Goal: Communication & Community: Participate in discussion

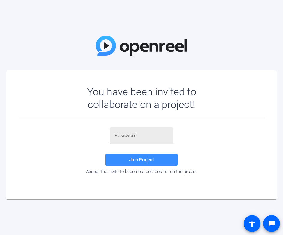
click at [134, 133] on input "text" at bounding box center [142, 135] width 54 height 7
paste input "U5K2.D"
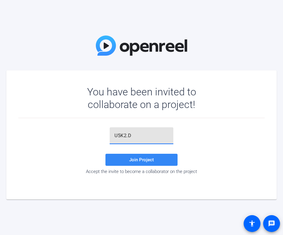
type input "U5K2.D"
click at [140, 161] on span "Join Project" at bounding box center [141, 159] width 25 height 5
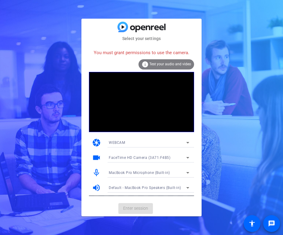
click at [191, 142] on icon at bounding box center [187, 142] width 7 height 7
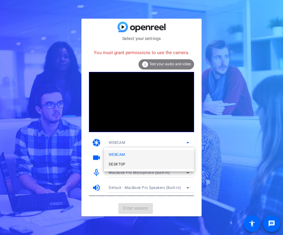
click at [126, 165] on mat-option "DESKTOP" at bounding box center [149, 164] width 90 height 10
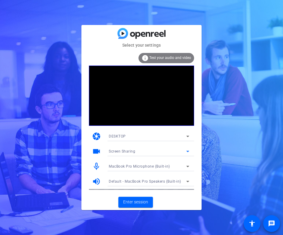
click at [188, 149] on icon at bounding box center [187, 151] width 7 height 7
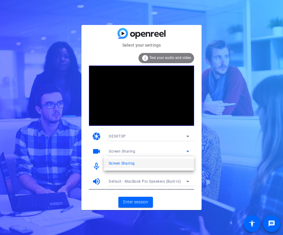
click at [207, 149] on div at bounding box center [141, 117] width 283 height 235
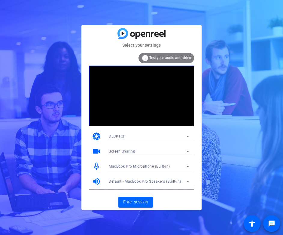
click at [187, 152] on icon at bounding box center [187, 151] width 7 height 7
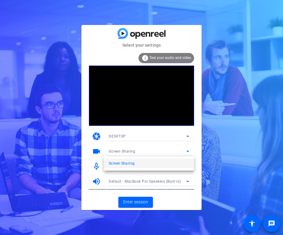
click at [132, 164] on span "Screen Sharing" at bounding box center [122, 163] width 26 height 7
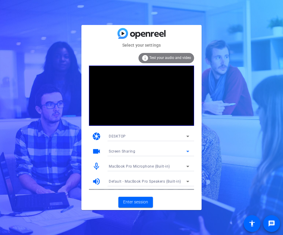
click at [171, 90] on video at bounding box center [141, 96] width 105 height 60
click at [146, 202] on span "Enter session" at bounding box center [135, 202] width 25 height 6
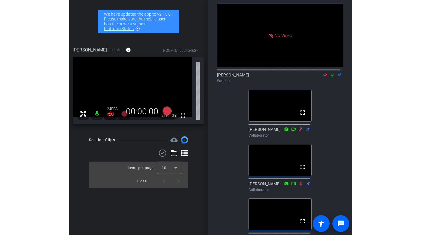
scroll to position [26, 0]
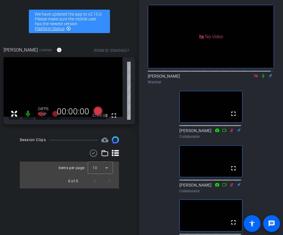
click at [254, 78] on icon at bounding box center [256, 76] width 5 height 4
click at [199, 63] on video at bounding box center [211, 36] width 126 height 63
click at [247, 78] on icon at bounding box center [249, 76] width 5 height 4
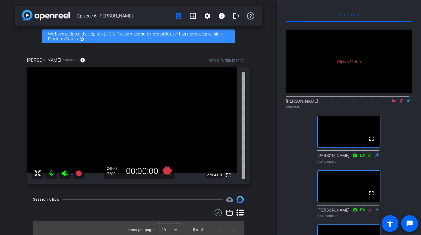
scroll to position [0, 0]
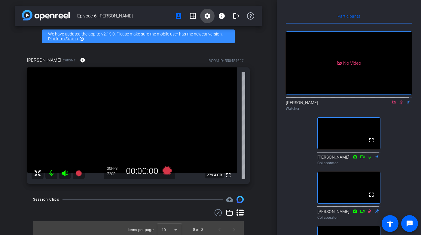
click at [207, 15] on mat-icon "settings" at bounding box center [207, 15] width 7 height 7
click at [261, 41] on div at bounding box center [210, 117] width 421 height 235
click at [391, 224] on mat-icon "accessibility" at bounding box center [390, 223] width 7 height 7
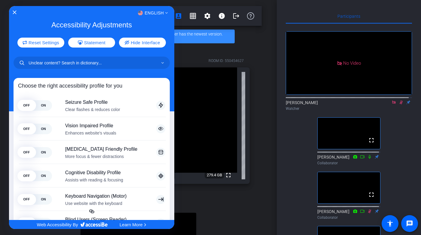
drag, startPoint x: 168, startPoint y: 104, endPoint x: 167, endPoint y: 111, distance: 7.3
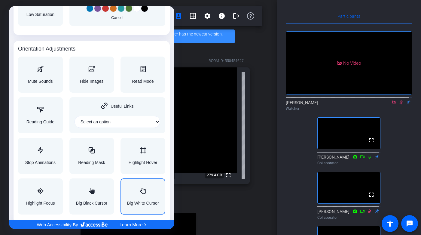
scroll to position [621, 0]
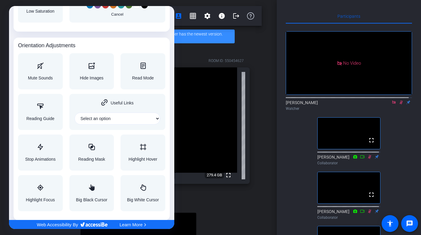
click at [289, 8] on div at bounding box center [210, 117] width 421 height 235
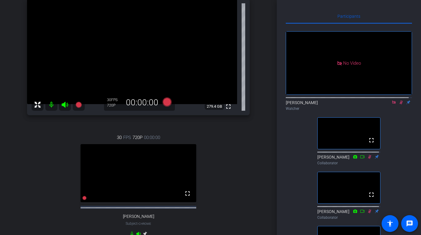
scroll to position [70, 0]
click at [392, 104] on icon at bounding box center [394, 102] width 5 height 4
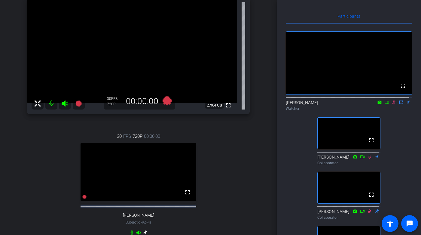
click at [349, 73] on video at bounding box center [349, 63] width 126 height 63
click at [378, 104] on icon at bounding box center [380, 101] width 4 height 3
click at [384, 121] on div at bounding box center [210, 117] width 421 height 235
click at [385, 104] on icon at bounding box center [387, 102] width 4 height 3
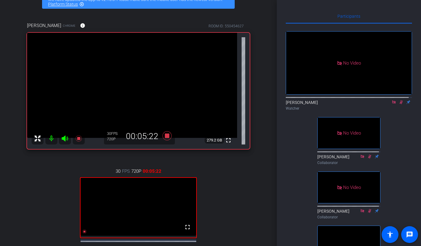
scroll to position [36, 0]
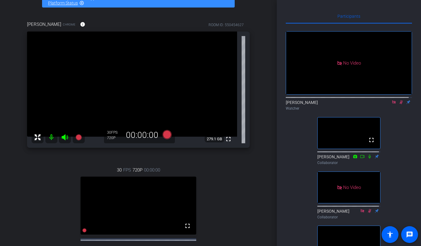
click at [392, 104] on icon at bounding box center [394, 102] width 5 height 4
click at [362, 77] on video at bounding box center [349, 63] width 126 height 63
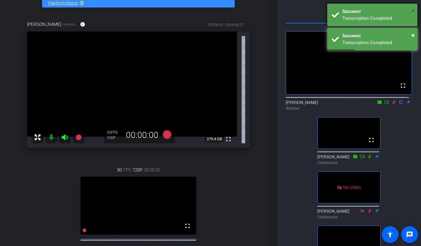
click at [414, 12] on span "×" at bounding box center [413, 10] width 3 height 7
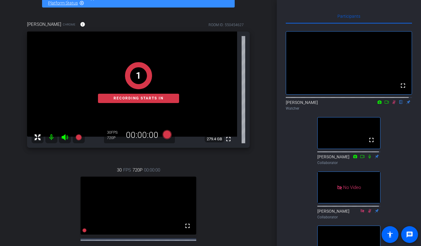
click at [385, 104] on icon at bounding box center [387, 102] width 5 height 4
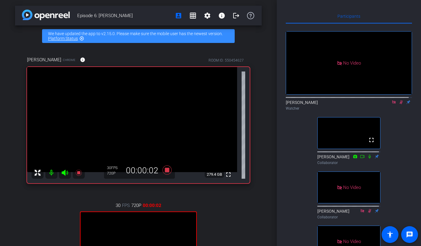
scroll to position [0, 0]
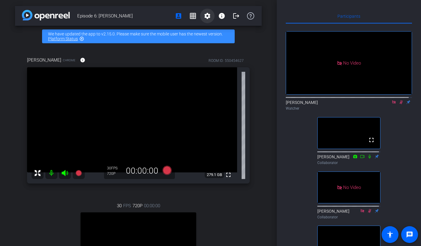
click at [204, 17] on mat-icon "settings" at bounding box center [207, 15] width 7 height 7
click at [290, 8] on div at bounding box center [210, 123] width 421 height 246
click at [392, 235] on mat-icon "accessibility" at bounding box center [390, 234] width 7 height 7
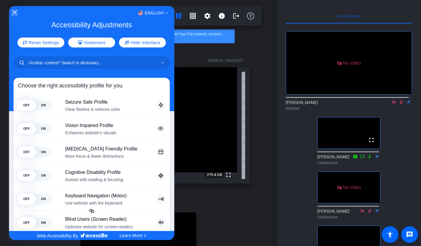
click at [15, 13] on icon "Close Accessibility Interface" at bounding box center [15, 13] width 4 height 4
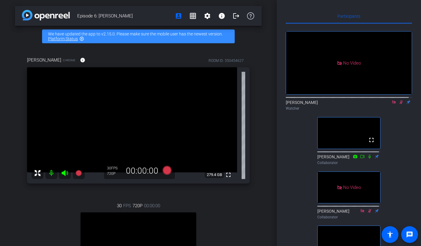
click at [385, 84] on div "No Video" at bounding box center [349, 63] width 126 height 63
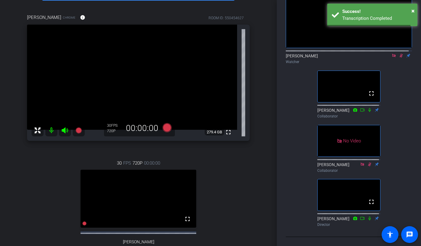
scroll to position [52, 0]
click at [415, 12] on span "×" at bounding box center [413, 10] width 3 height 7
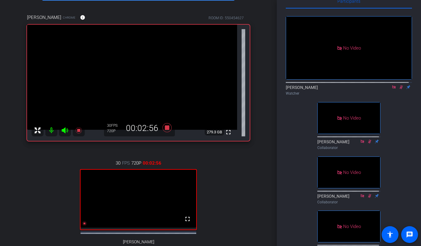
scroll to position [0, 0]
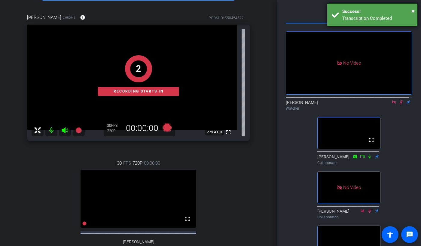
click at [415, 12] on div "× Success! Transcription Completed" at bounding box center [372, 15] width 90 height 23
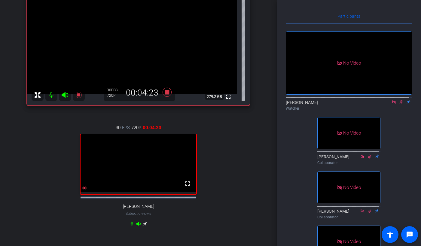
scroll to position [81, 0]
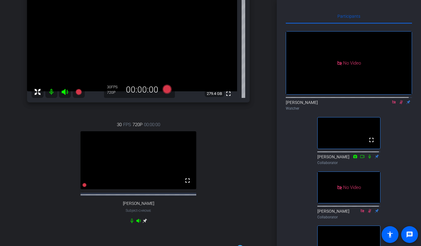
click at [392, 104] on icon at bounding box center [394, 102] width 5 height 4
click at [328, 60] on video at bounding box center [349, 63] width 126 height 63
click at [392, 235] on mat-icon "accessibility" at bounding box center [390, 234] width 7 height 7
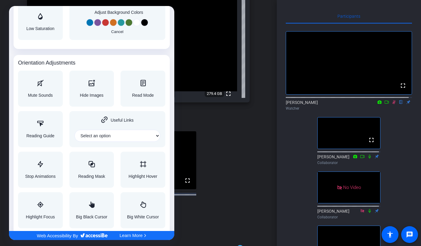
scroll to position [610, 0]
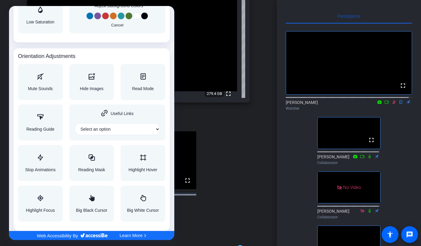
click at [244, 200] on div at bounding box center [210, 123] width 421 height 246
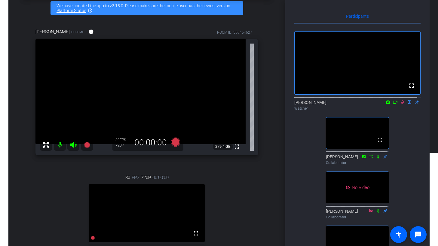
scroll to position [0, 0]
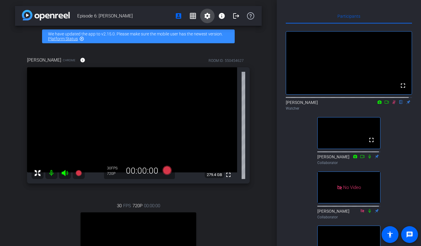
click at [204, 15] on mat-icon "settings" at bounding box center [207, 15] width 7 height 7
click at [159, 13] on div at bounding box center [210, 123] width 421 height 246
click at [176, 15] on mat-icon "account_box" at bounding box center [178, 15] width 7 height 7
click at [192, 16] on mat-icon "grid_on" at bounding box center [192, 15] width 7 height 7
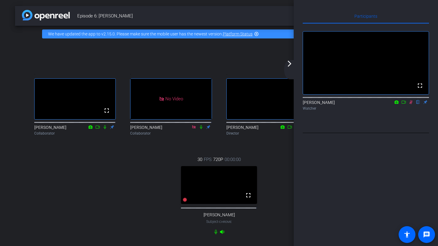
click at [419, 105] on mat-icon "flip" at bounding box center [418, 101] width 7 height 5
click at [291, 63] on mat-icon "arrow_forward_ios" at bounding box center [289, 63] width 7 height 7
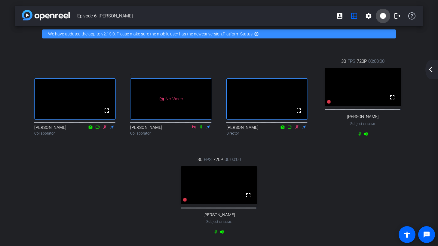
click at [381, 17] on mat-icon "info" at bounding box center [383, 15] width 7 height 7
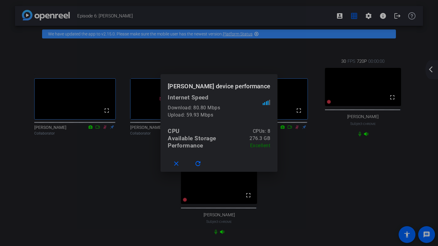
click at [330, 170] on div at bounding box center [219, 123] width 438 height 246
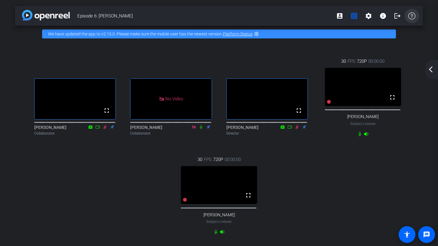
click at [413, 19] on span at bounding box center [412, 16] width 14 height 14
click at [432, 70] on mat-icon "arrow_back_ios_new" at bounding box center [430, 69] width 7 height 7
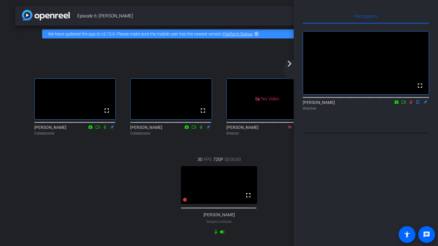
click at [412, 104] on icon at bounding box center [411, 102] width 5 height 4
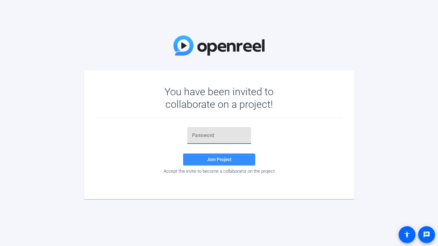
click at [235, 136] on input "text" at bounding box center [219, 135] width 54 height 7
type input "U5K2.D"
click at [240, 160] on span at bounding box center [219, 159] width 72 height 14
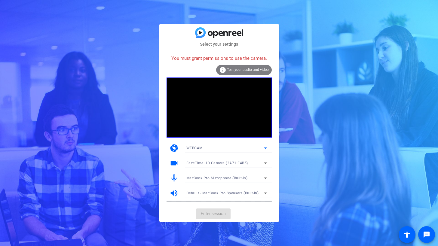
click at [267, 149] on icon at bounding box center [265, 148] width 7 height 7
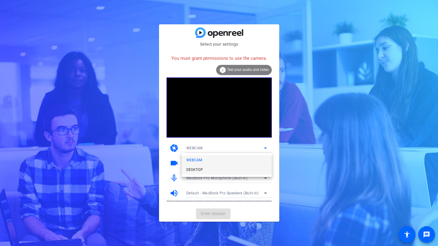
click at [205, 170] on mat-option "DESKTOP" at bounding box center [227, 170] width 90 height 10
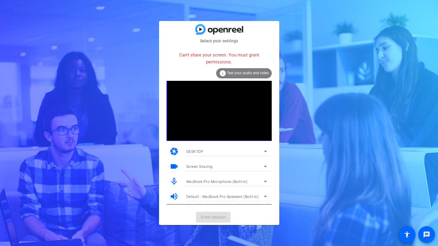
click at [264, 151] on icon at bounding box center [265, 152] width 3 height 2
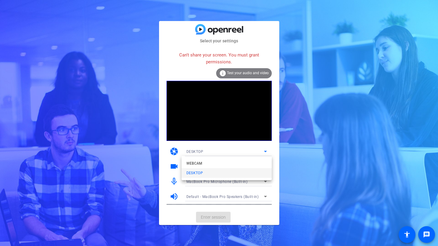
click at [264, 151] on div at bounding box center [219, 123] width 438 height 246
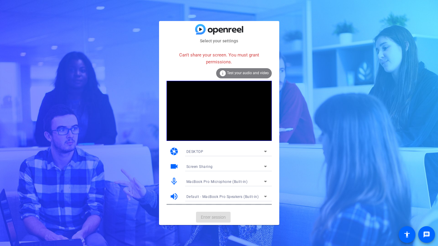
click at [258, 71] on span "Test your audio and video" at bounding box center [248, 73] width 42 height 4
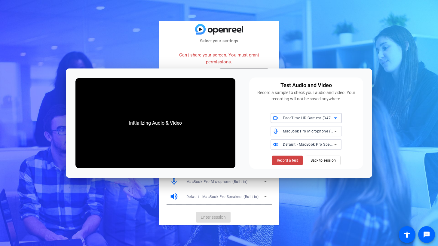
click at [313, 114] on div "FaceTime HD Camera (3A71:F4B5)" at bounding box center [308, 118] width 51 height 8
click at [313, 128] on span "FaceTime HD Camera (3A71:F4B5)" at bounding box center [305, 130] width 60 height 7
click at [293, 161] on span "Record a test" at bounding box center [287, 160] width 21 height 5
click at [171, 148] on div "Initializing Audio & Video" at bounding box center [155, 123] width 160 height 90
click at [332, 160] on span "Back to session" at bounding box center [323, 160] width 25 height 11
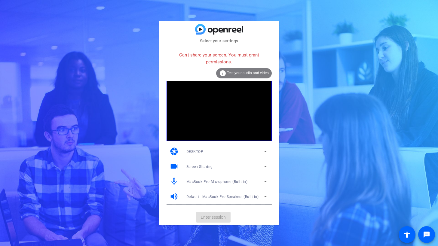
drag, startPoint x: 295, startPoint y: 27, endPoint x: 270, endPoint y: 16, distance: 27.6
click at [295, 27] on div "Select your settings Can't share your screen. You must grant permissions. info …" at bounding box center [219, 123] width 438 height 246
